Goal: Find specific page/section: Find specific page/section

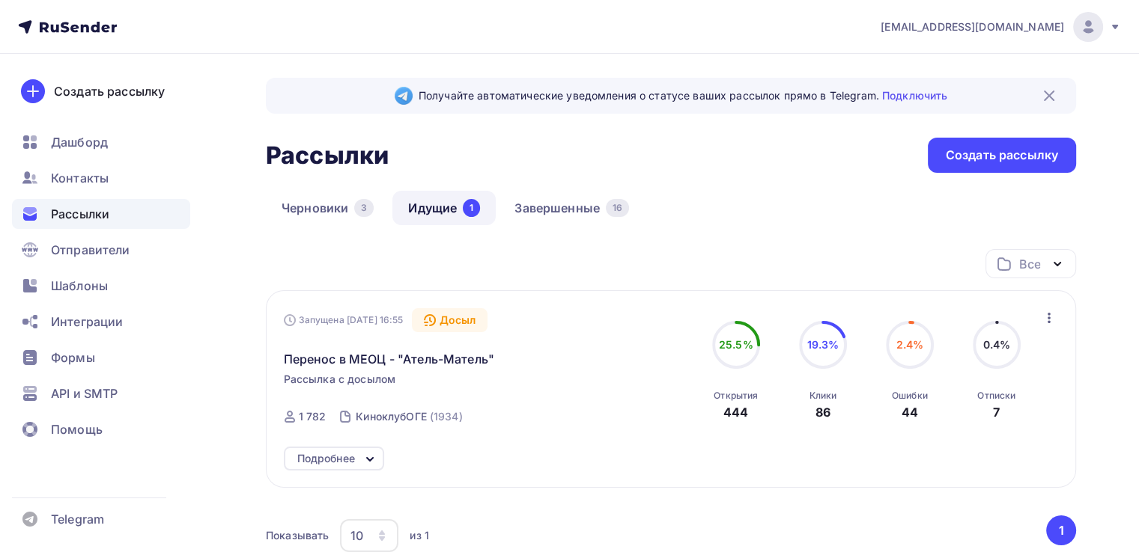
click at [804, 124] on div "Получайте автоматические уведомления о статусе ваших рассылок прямо в Telegram.…" at bounding box center [671, 361] width 810 height 567
click at [100, 213] on span "Рассылки" at bounding box center [80, 214] width 58 height 18
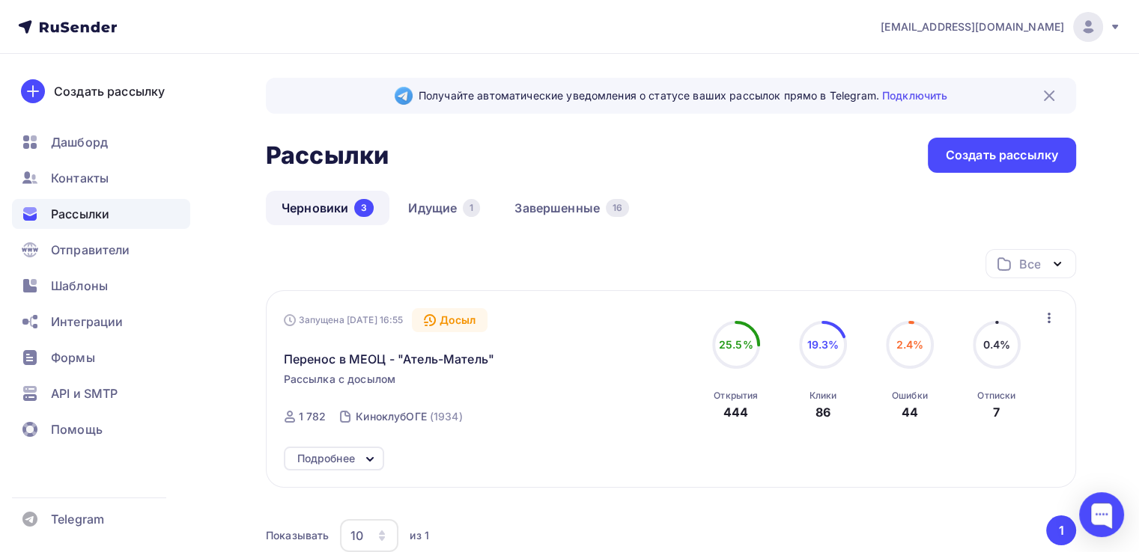
click at [628, 240] on div "Получайте автоматические уведомления о статусе ваших рассылок прямо в Telegram.…" at bounding box center [671, 361] width 810 height 567
